Goal: Information Seeking & Learning: Learn about a topic

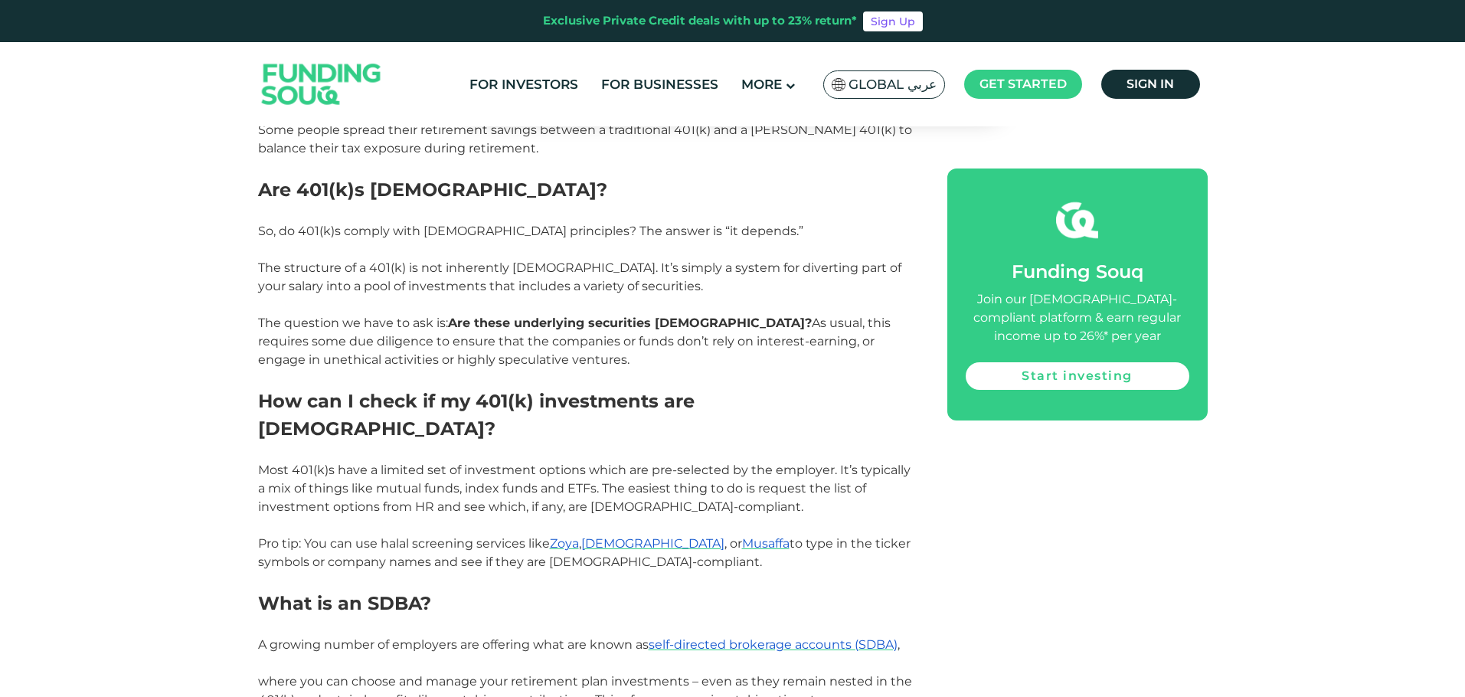
scroll to position [2068, 0]
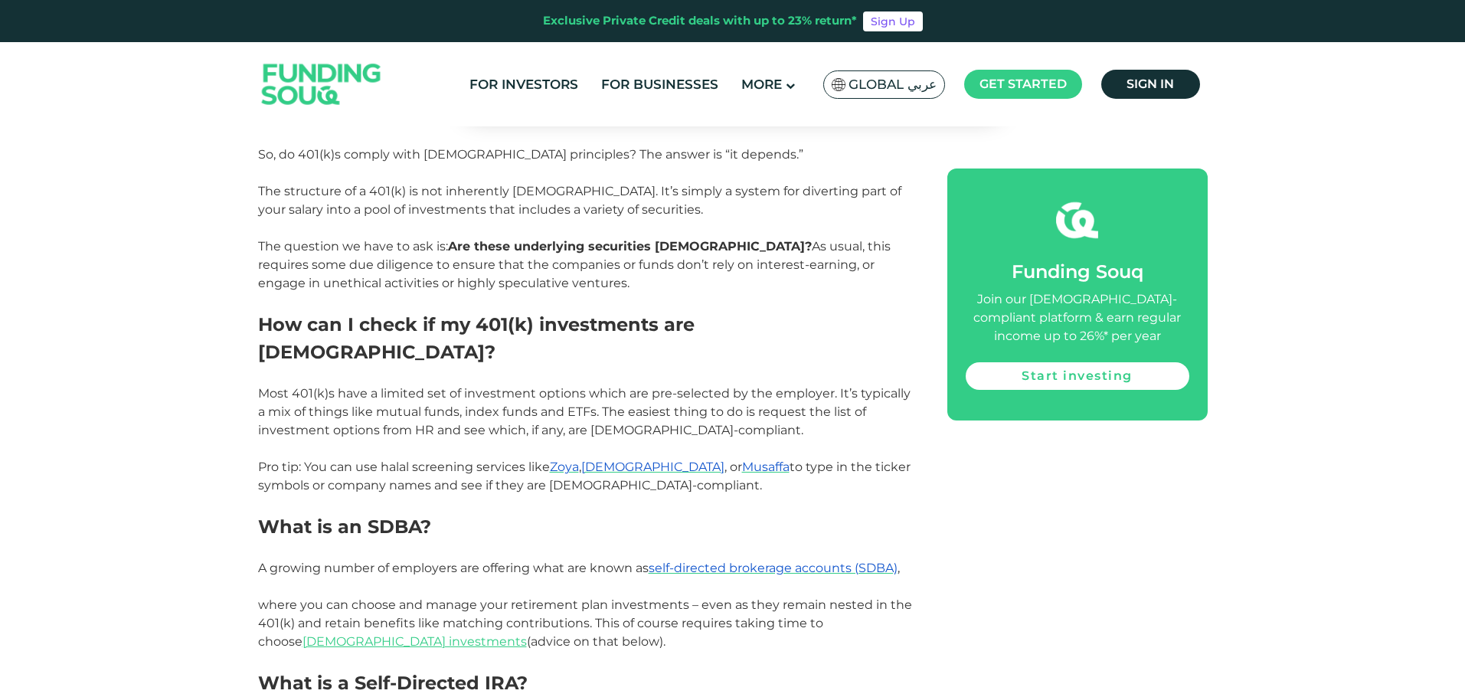
click at [649, 317] on h2 "How can I check if my 401(k) investments are [DEMOGRAPHIC_DATA]?" at bounding box center [585, 338] width 655 height 55
click at [658, 253] on span "The structure of a 401(k) is not inherently [DEMOGRAPHIC_DATA]. It’s simply a s…" at bounding box center [579, 237] width 643 height 106
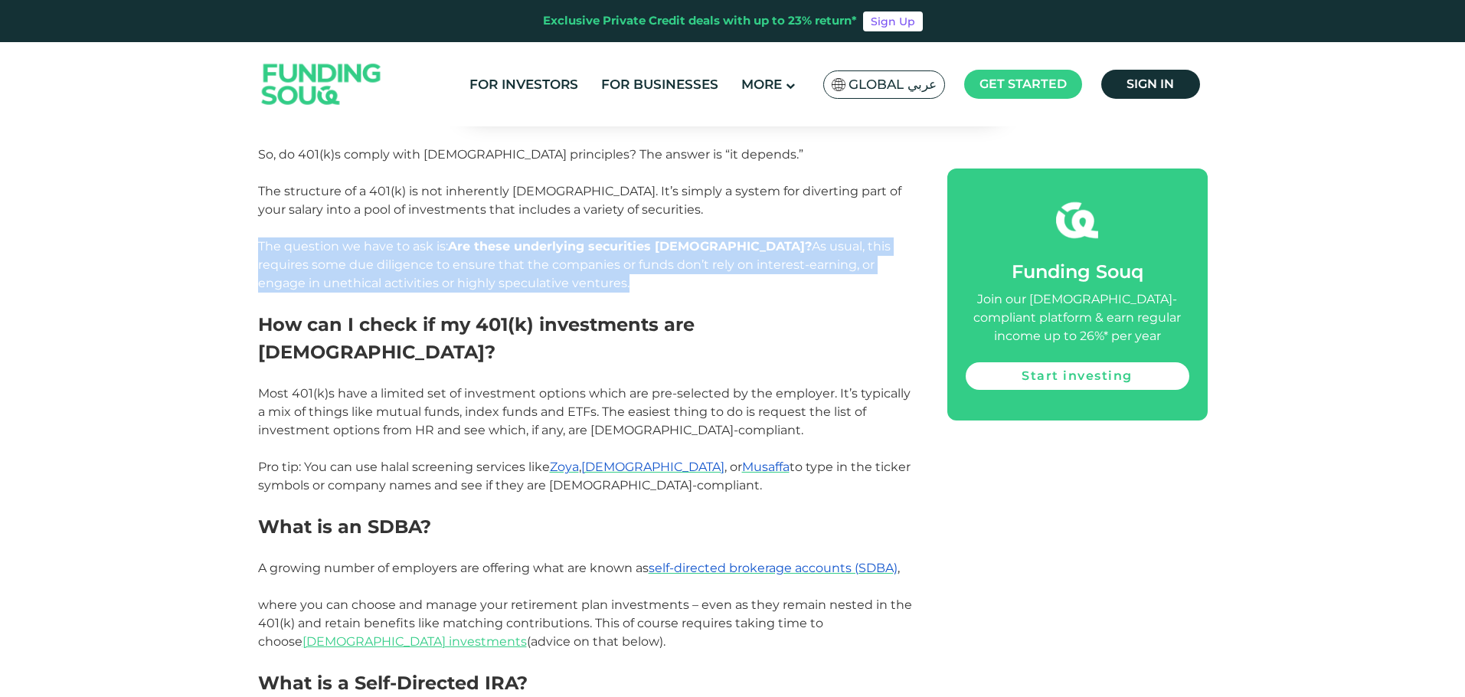
click at [658, 253] on span "The structure of a 401(k) is not inherently [DEMOGRAPHIC_DATA]. It’s simply a s…" at bounding box center [579, 237] width 643 height 106
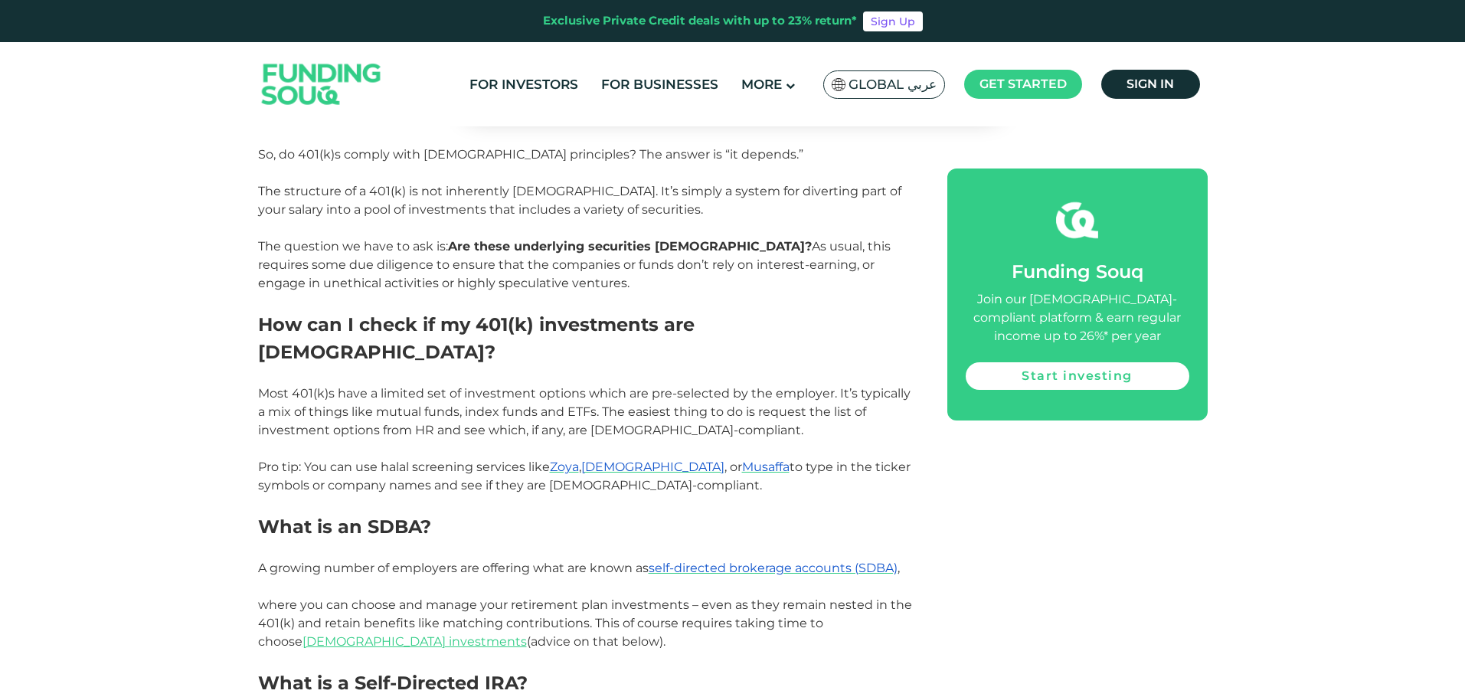
click at [689, 293] on p at bounding box center [585, 302] width 655 height 18
drag, startPoint x: 645, startPoint y: 272, endPoint x: 453, endPoint y: 235, distance: 195.0
click at [453, 235] on p "The structure of a 401(k) is not inherently [DEMOGRAPHIC_DATA]. It’s simply a s…" at bounding box center [585, 237] width 655 height 110
click at [554, 263] on p "The structure of a 401(k) is not inherently [DEMOGRAPHIC_DATA]. It’s simply a s…" at bounding box center [585, 237] width 655 height 110
click at [562, 460] on span "Zoya" at bounding box center [564, 467] width 29 height 15
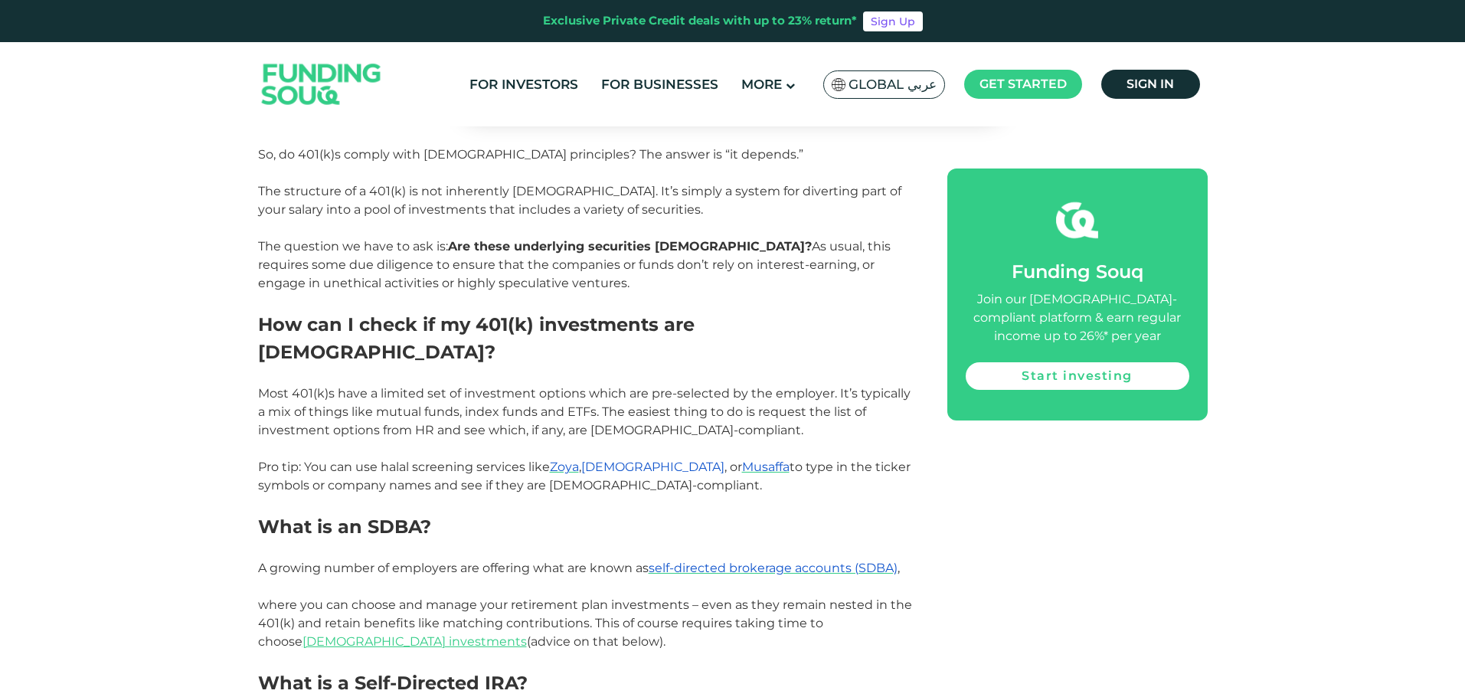
click at [618, 460] on span "[DEMOGRAPHIC_DATA]" at bounding box center [652, 467] width 143 height 15
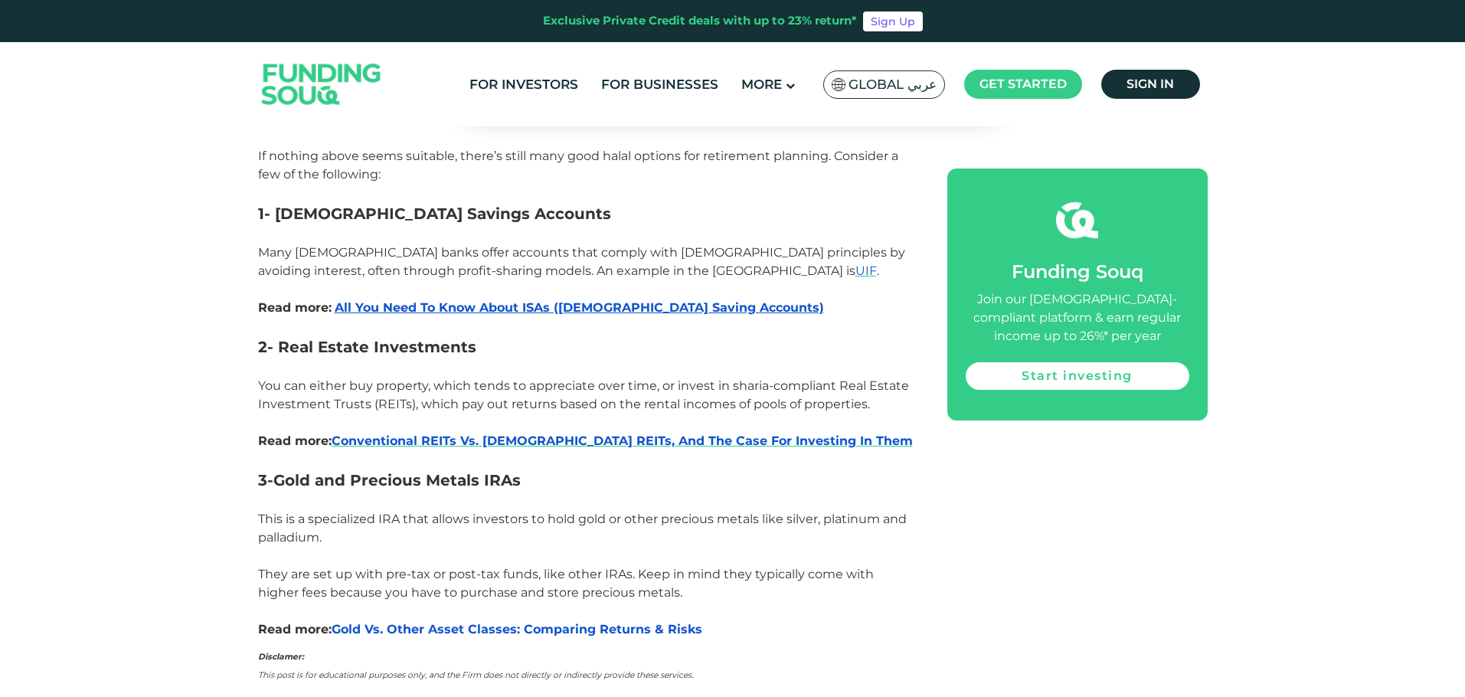
scroll to position [3293, 0]
